Goal: Navigation & Orientation: Find specific page/section

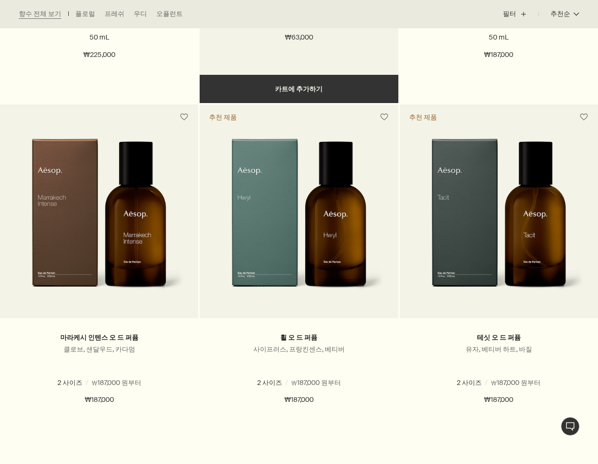
scroll to position [565, 0]
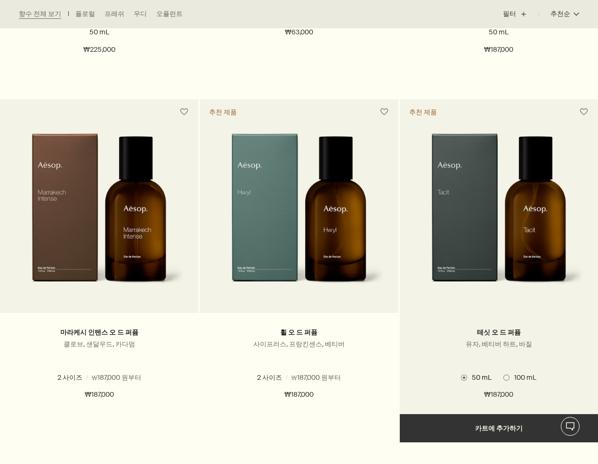
click at [532, 207] on img at bounding box center [499, 216] width 170 height 166
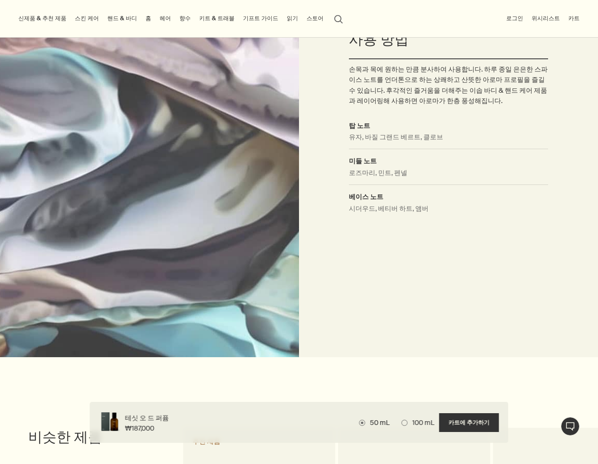
scroll to position [801, 0]
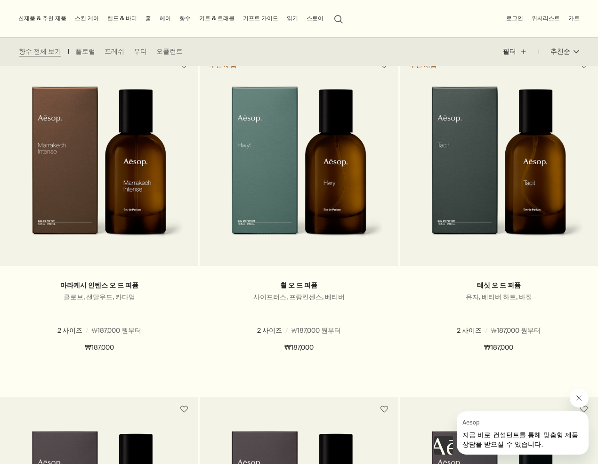
scroll to position [565, 0]
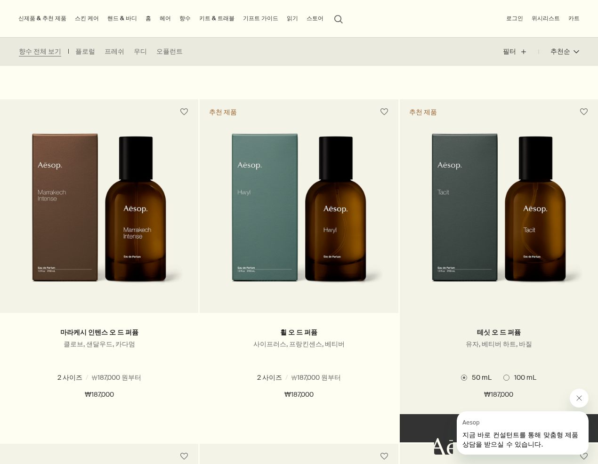
click at [495, 257] on img at bounding box center [499, 216] width 170 height 166
